Goal: Task Accomplishment & Management: Complete application form

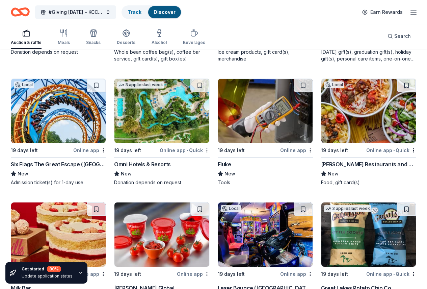
scroll to position [3859, 0]
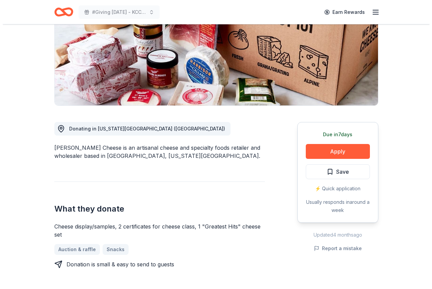
scroll to position [102, 0]
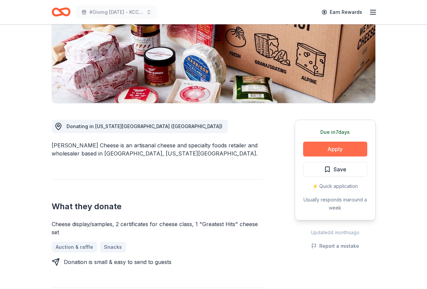
click at [336, 144] on button "Apply" at bounding box center [335, 148] width 64 height 15
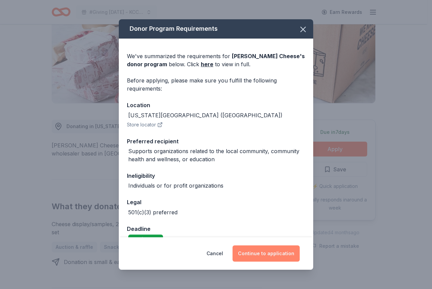
click at [279, 252] on button "Continue to application" at bounding box center [266, 253] width 67 height 16
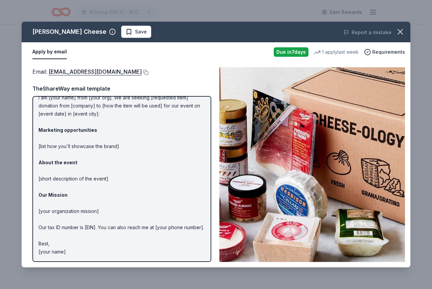
scroll to position [0, 0]
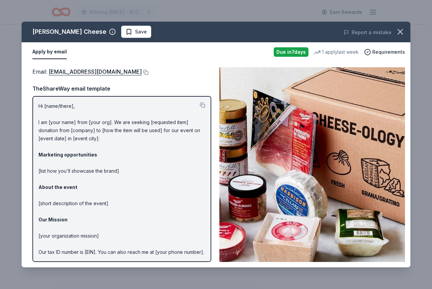
click at [39, 105] on p "Hi [name/there], I am [your name] from [your org]. We are seeking [requested it…" at bounding box center [121, 191] width 167 height 178
click at [200, 106] on button at bounding box center [202, 104] width 5 height 5
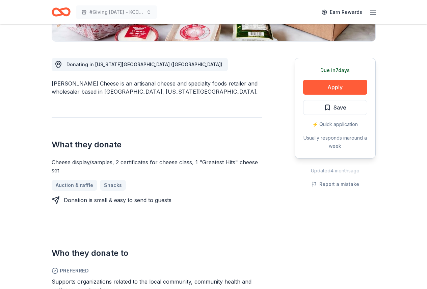
scroll to position [212, 0]
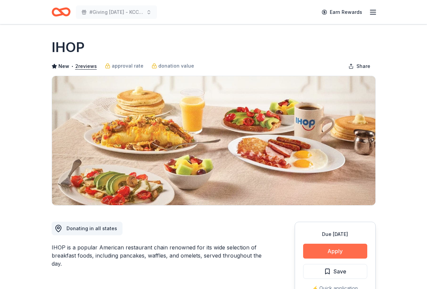
click at [332, 249] on button "Apply" at bounding box center [335, 250] width 64 height 15
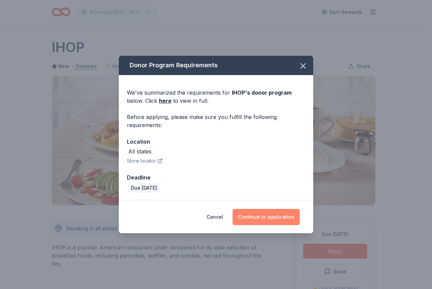
click at [256, 220] on button "Continue to application" at bounding box center [266, 217] width 67 height 16
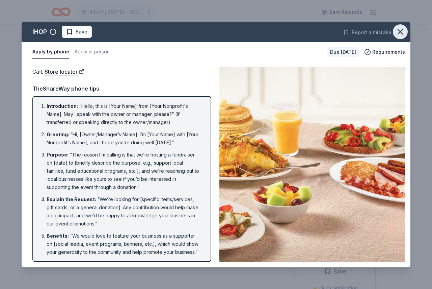
click at [397, 31] on icon "button" at bounding box center [399, 31] width 9 height 9
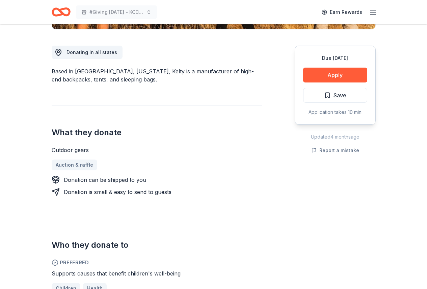
scroll to position [202, 0]
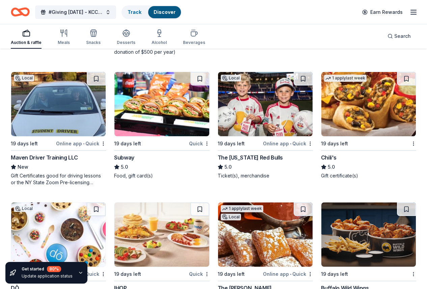
scroll to position [4420, 0]
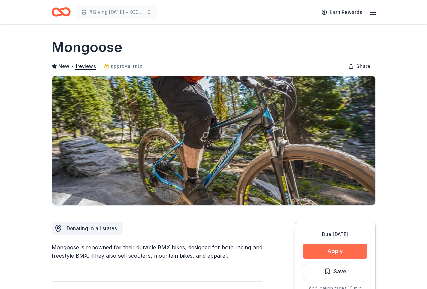
click at [331, 252] on button "Apply" at bounding box center [335, 250] width 64 height 15
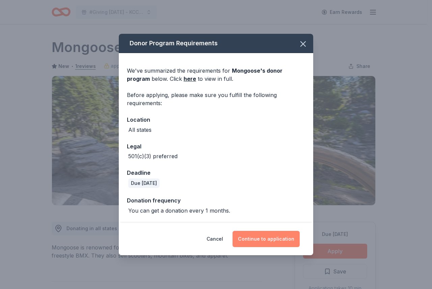
click at [292, 244] on button "Continue to application" at bounding box center [266, 238] width 67 height 16
